Goal: Check status: Check status

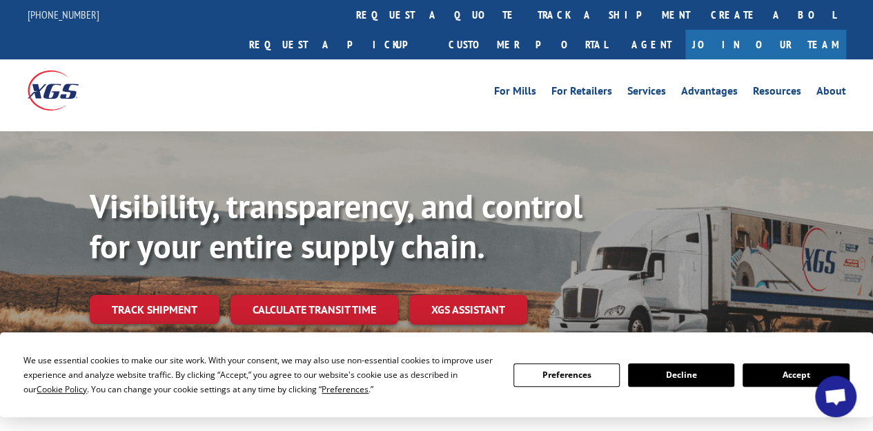
click at [189, 295] on link "Track shipment" at bounding box center [155, 309] width 130 height 29
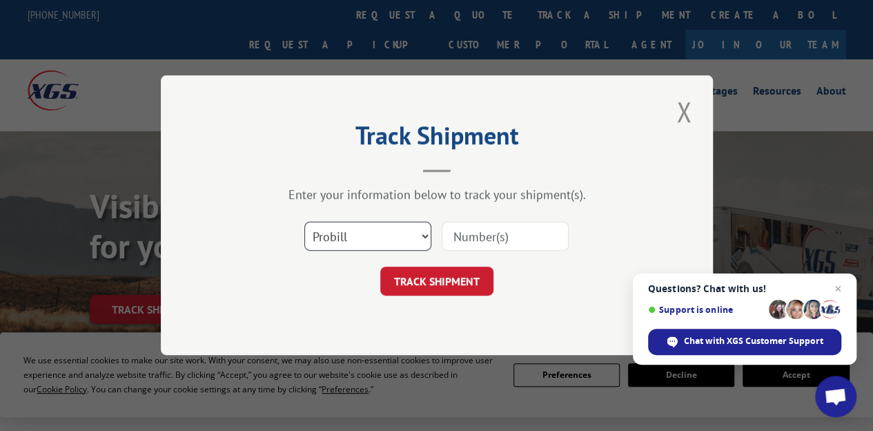
click at [341, 233] on select "Select category... Probill BOL PO" at bounding box center [367, 236] width 127 height 29
click at [304, 222] on select "Select category... Probill BOL PO" at bounding box center [367, 236] width 127 height 29
click at [496, 225] on input at bounding box center [505, 236] width 127 height 29
paste input "471487353822"
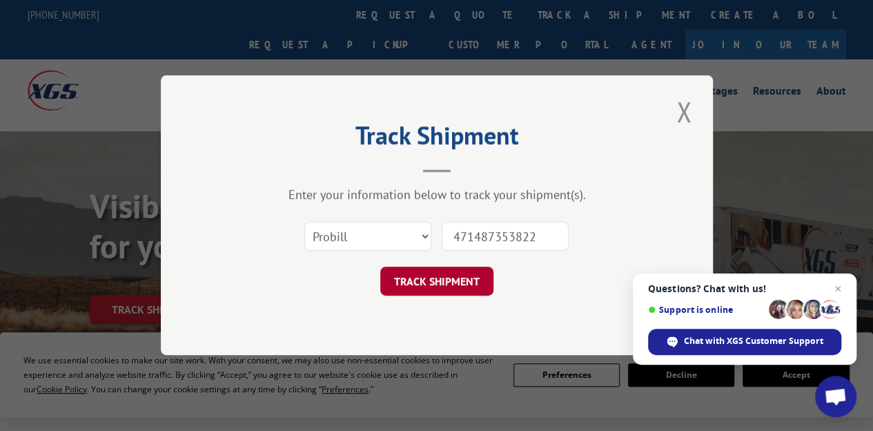
type input "471487353822"
click at [458, 284] on button "TRACK SHIPMENT" at bounding box center [436, 281] width 113 height 29
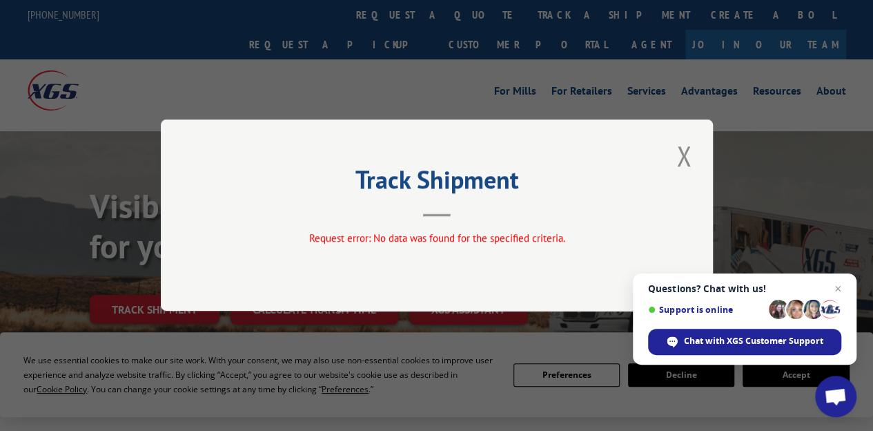
drag, startPoint x: 673, startPoint y: 167, endPoint x: 677, endPoint y: 161, distance: 7.5
click at [674, 165] on button "Close modal" at bounding box center [683, 156] width 23 height 38
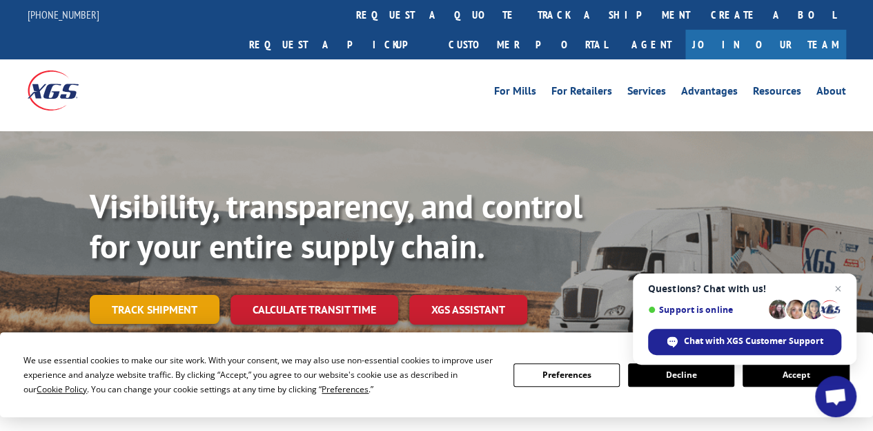
click at [159, 295] on link "Track shipment" at bounding box center [155, 309] width 130 height 29
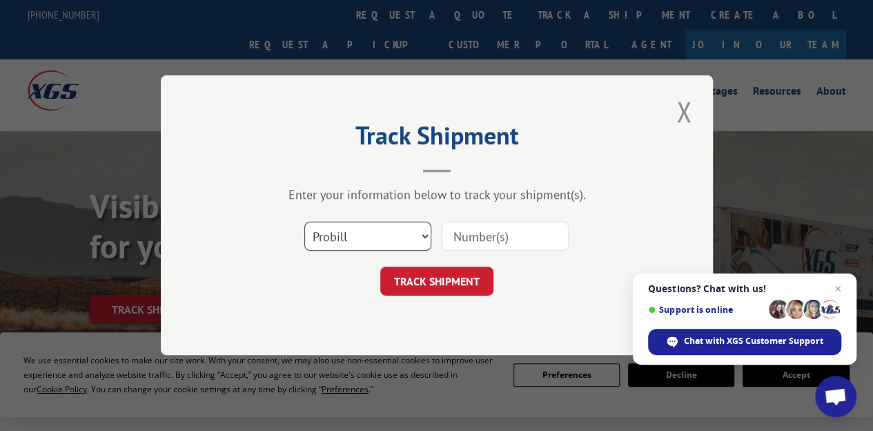
click at [342, 244] on select "Select category... Probill BOL PO" at bounding box center [367, 236] width 127 height 29
select select "bol"
click at [304, 222] on select "Select category... Probill BOL PO" at bounding box center [367, 236] width 127 height 29
click at [503, 227] on input at bounding box center [505, 236] width 127 height 29
paste input "471487353822"
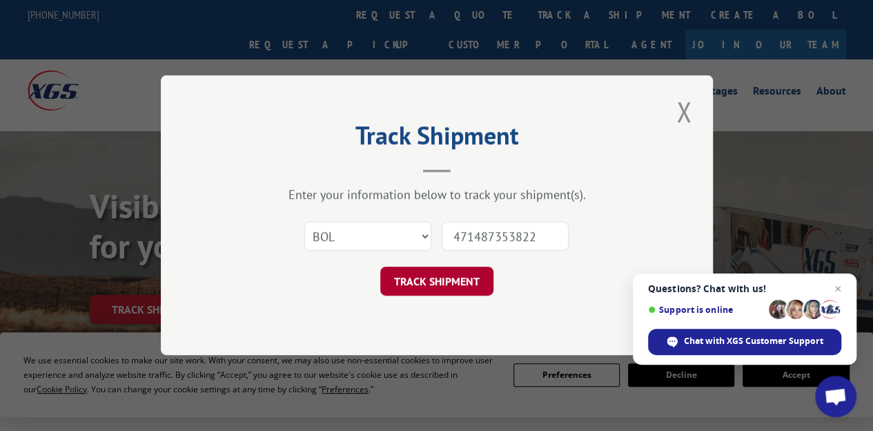
type input "471487353822"
click at [457, 278] on button "TRACK SHIPMENT" at bounding box center [436, 281] width 113 height 29
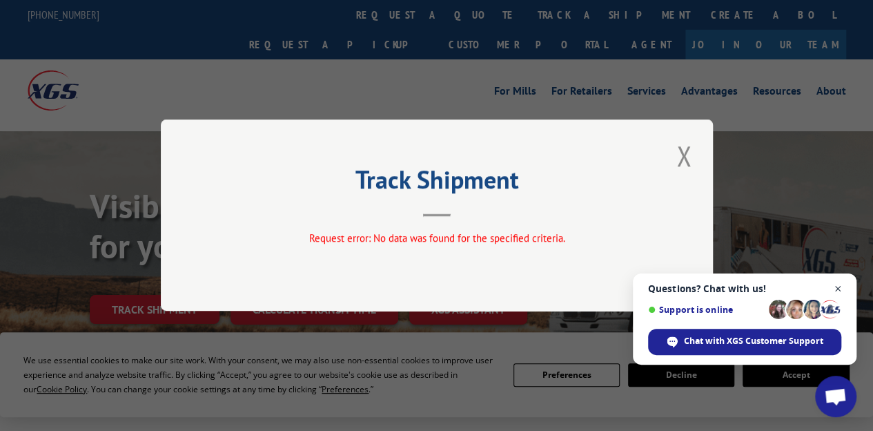
click at [844, 286] on span "Open chat" at bounding box center [838, 288] width 17 height 17
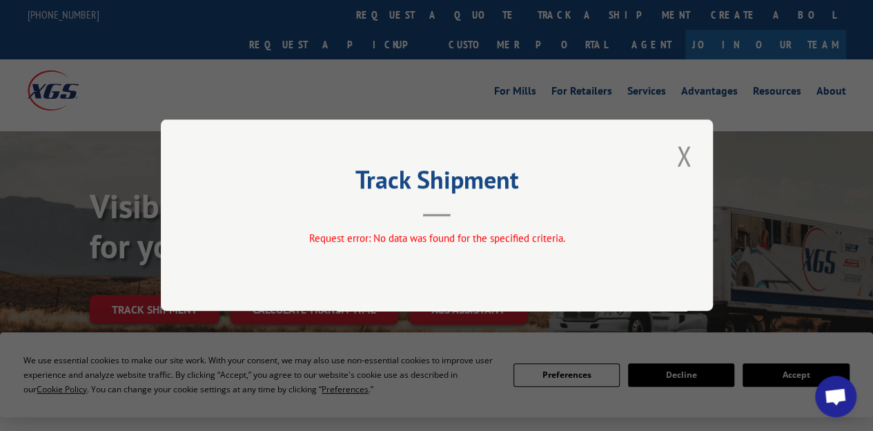
drag, startPoint x: 687, startPoint y: 161, endPoint x: 602, endPoint y: 197, distance: 92.5
click at [686, 161] on button "Close modal" at bounding box center [683, 156] width 23 height 38
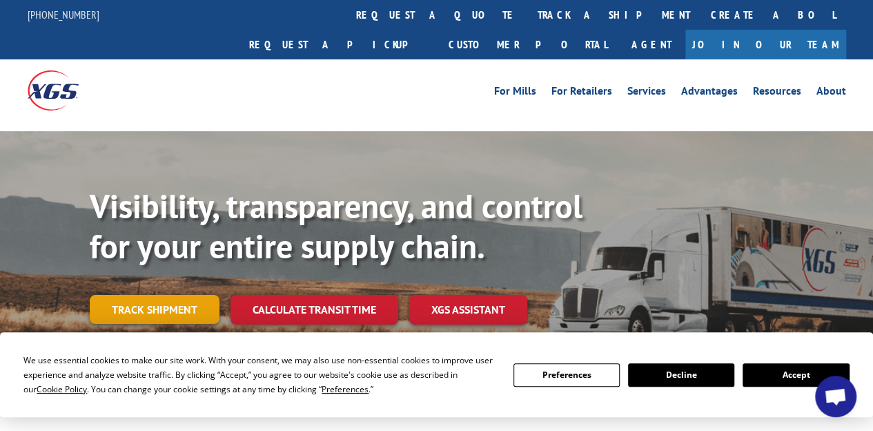
click at [148, 295] on link "Track shipment" at bounding box center [155, 309] width 130 height 29
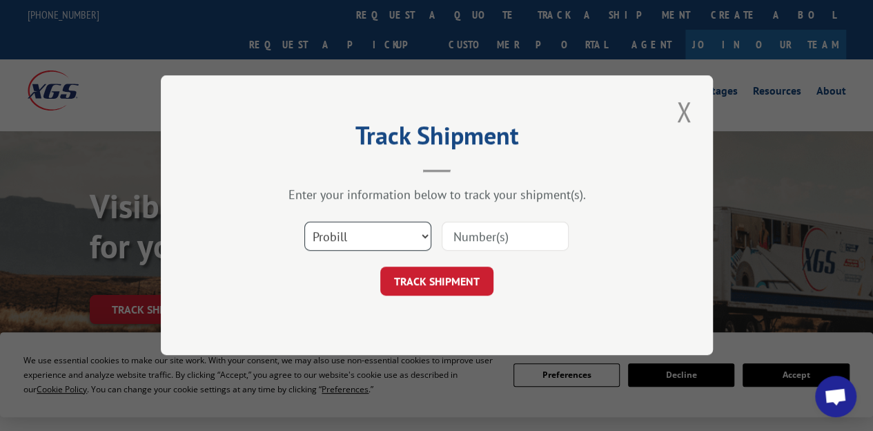
click at [313, 227] on select "Select category... Probill BOL PO" at bounding box center [367, 236] width 127 height 29
click at [686, 115] on button "Close modal" at bounding box center [683, 112] width 23 height 38
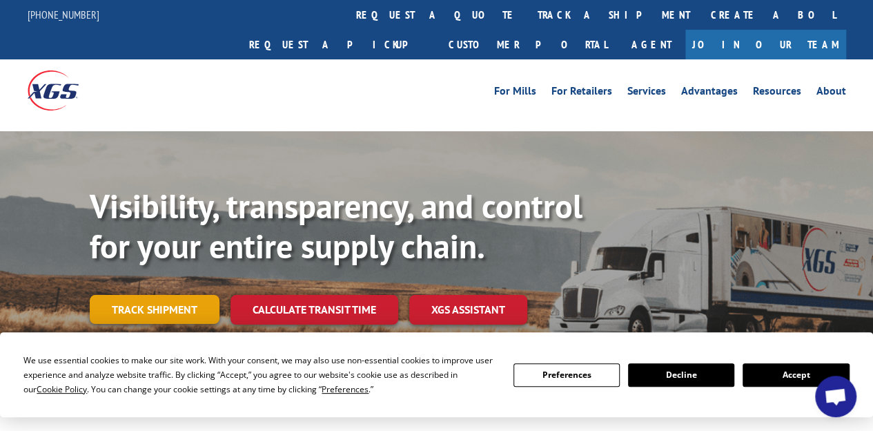
click at [148, 295] on link "Track shipment" at bounding box center [155, 309] width 130 height 29
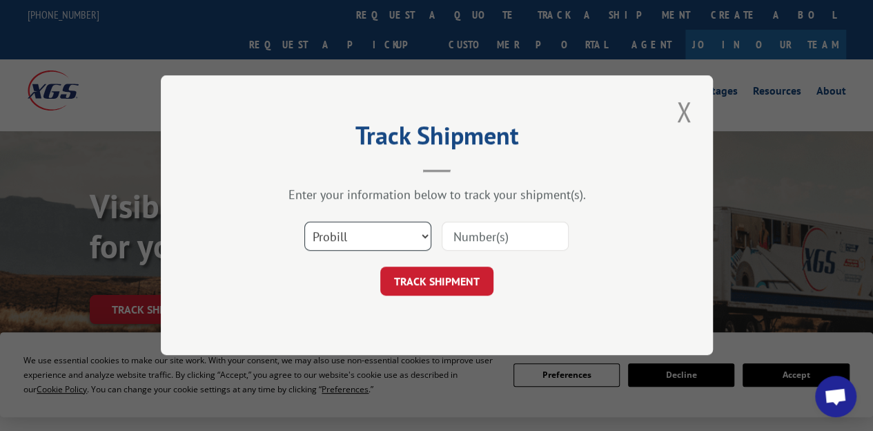
click at [398, 236] on select "Select category... Probill BOL PO" at bounding box center [367, 236] width 127 height 29
click at [304, 222] on select "Select category... Probill BOL PO" at bounding box center [367, 236] width 127 height 29
click at [508, 217] on div "Select category... Probill BOL PO" at bounding box center [437, 237] width 414 height 46
click at [507, 235] on input at bounding box center [505, 236] width 127 height 29
paste input "SA # 93739331"
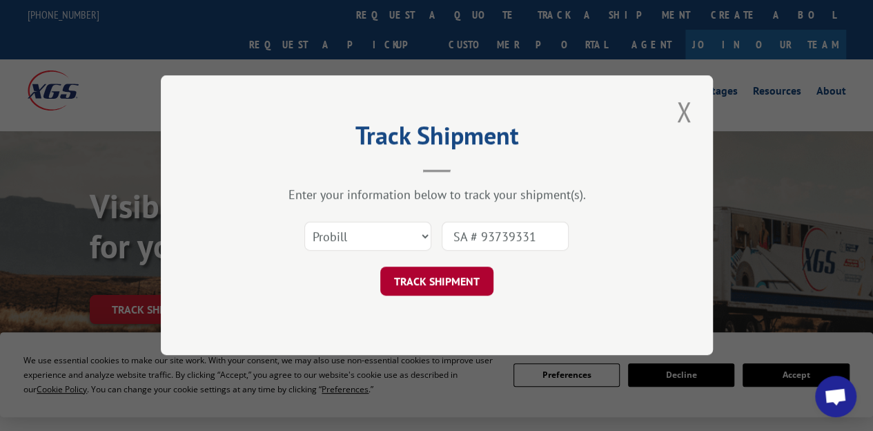
type input "SA # 93739331"
click at [458, 280] on button "TRACK SHIPMENT" at bounding box center [436, 281] width 113 height 29
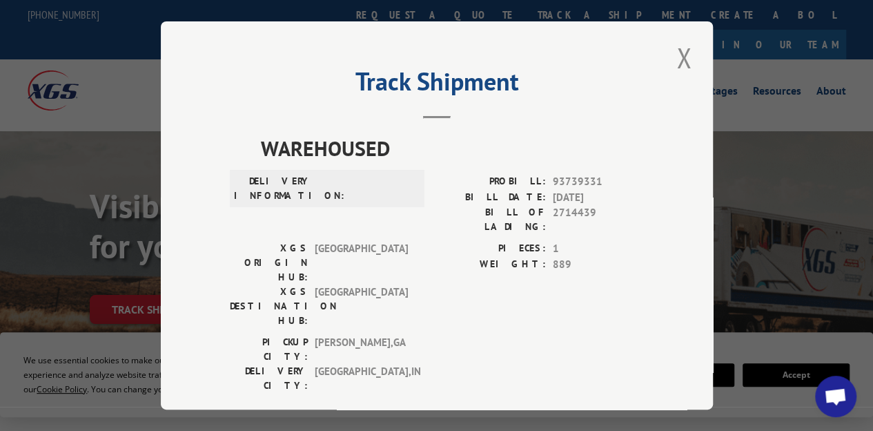
click at [334, 137] on span "WAREHOUSED" at bounding box center [452, 148] width 383 height 31
click at [319, 175] on span at bounding box center [365, 188] width 93 height 29
click at [320, 188] on span at bounding box center [365, 188] width 93 height 29
click at [337, 125] on div "Track Shipment WAREHOUSED DELIVERY INFORMATION: PROBILL: 93739331 BILL DATE: [D…" at bounding box center [437, 215] width 552 height 388
click at [472, 79] on h2 "Track Shipment" at bounding box center [437, 85] width 414 height 26
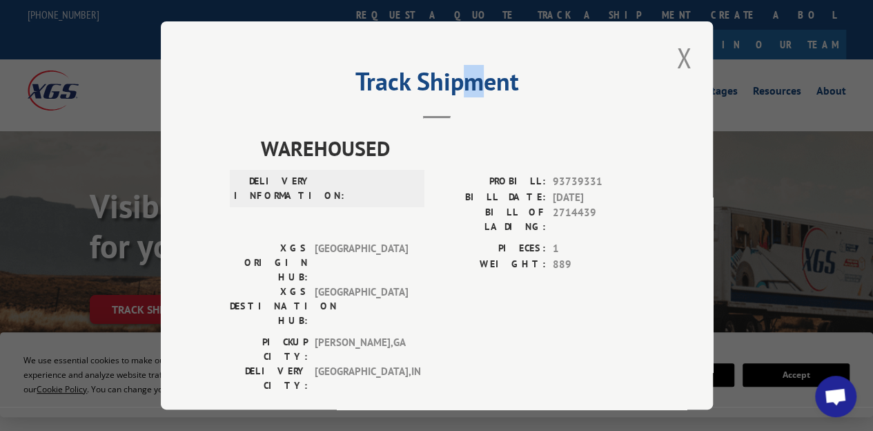
click at [474, 78] on h2 "Track Shipment" at bounding box center [437, 85] width 414 height 26
click at [574, 176] on span "93739331" at bounding box center [598, 182] width 91 height 16
click at [595, 182] on span "93739331" at bounding box center [598, 182] width 91 height 16
click at [690, 59] on button "Close modal" at bounding box center [683, 58] width 23 height 38
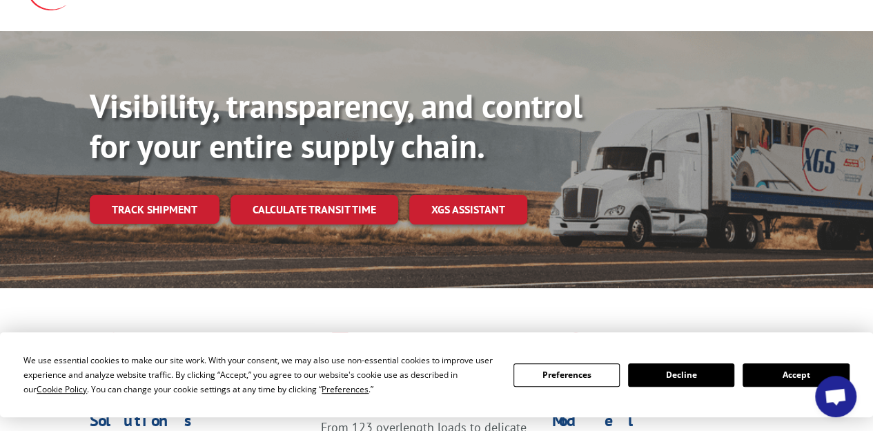
scroll to position [69, 0]
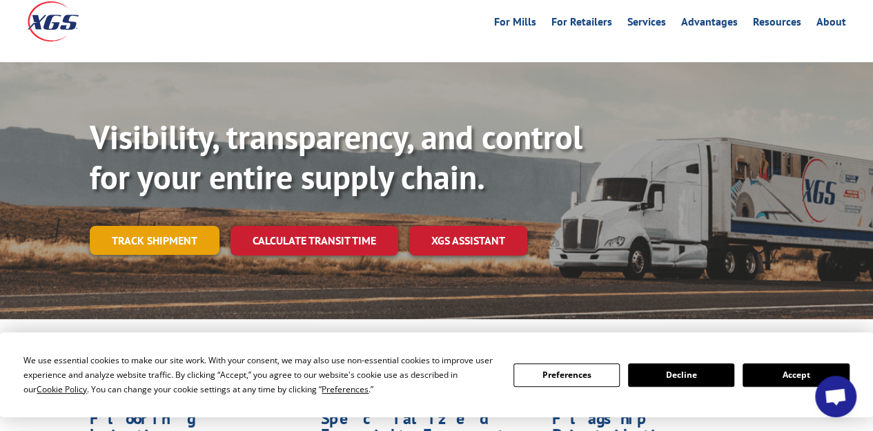
click at [179, 226] on link "Track shipment" at bounding box center [155, 240] width 130 height 29
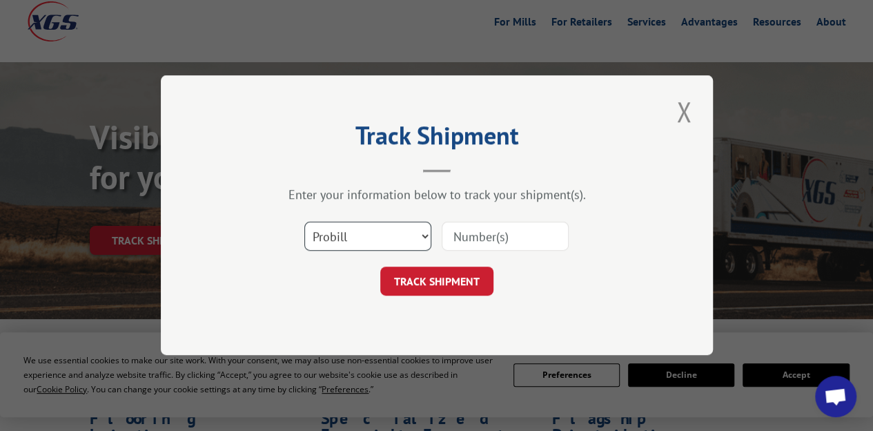
click at [315, 240] on select "Select category... Probill BOL PO" at bounding box center [367, 236] width 127 height 29
click at [478, 234] on input at bounding box center [505, 236] width 127 height 29
paste input "SA # 93739331"
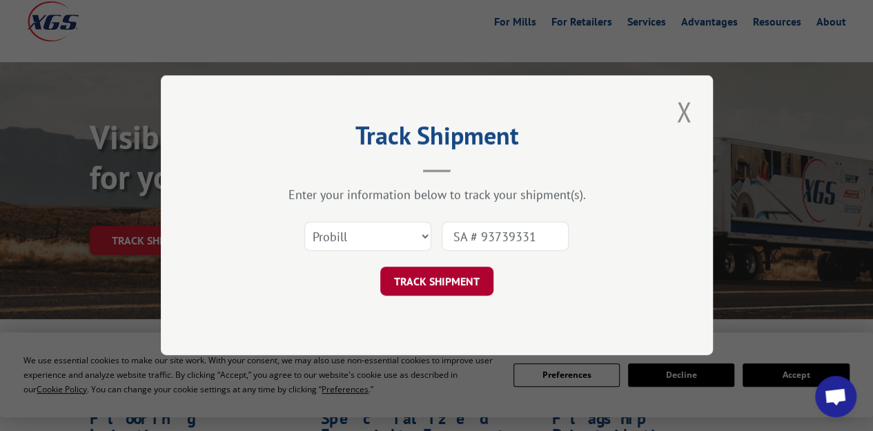
type input "SA # 93739331"
click at [454, 273] on button "TRACK SHIPMENT" at bounding box center [436, 281] width 113 height 29
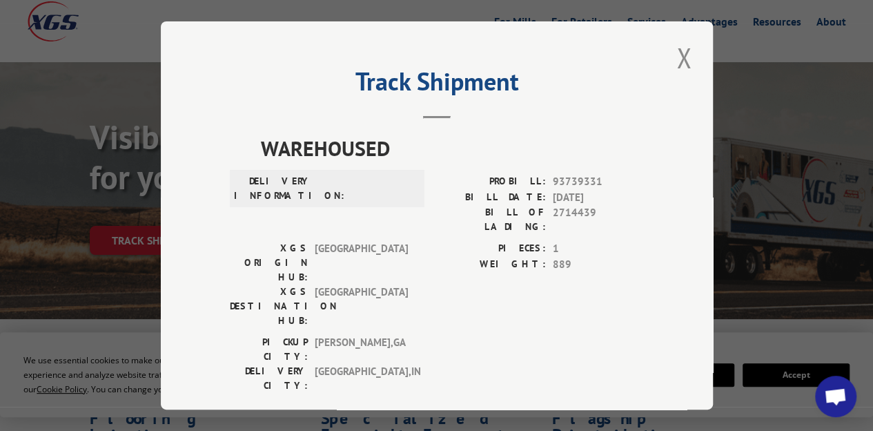
click at [584, 176] on span "93739331" at bounding box center [598, 182] width 91 height 16
click at [583, 176] on span "93739331" at bounding box center [598, 182] width 91 height 16
click at [478, 210] on label "BILL OF LADING:" at bounding box center [491, 219] width 109 height 29
click at [338, 140] on span "WAREHOUSED" at bounding box center [452, 148] width 383 height 31
click at [272, 146] on span "WAREHOUSED" at bounding box center [452, 148] width 383 height 31
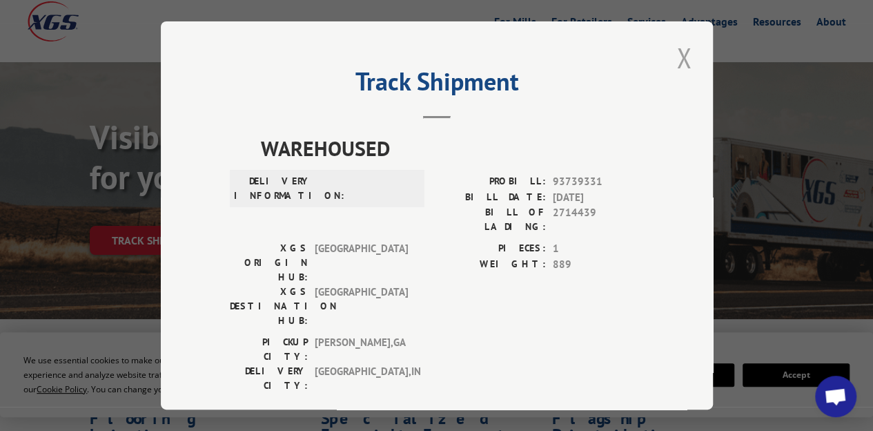
click at [689, 63] on button "Close modal" at bounding box center [683, 58] width 23 height 38
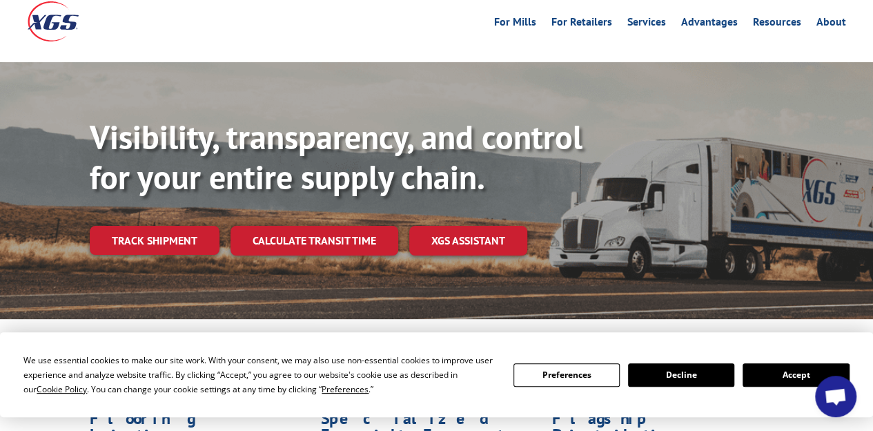
click at [700, 374] on button "Decline" at bounding box center [681, 374] width 106 height 23
